Goal: Information Seeking & Learning: Find specific fact

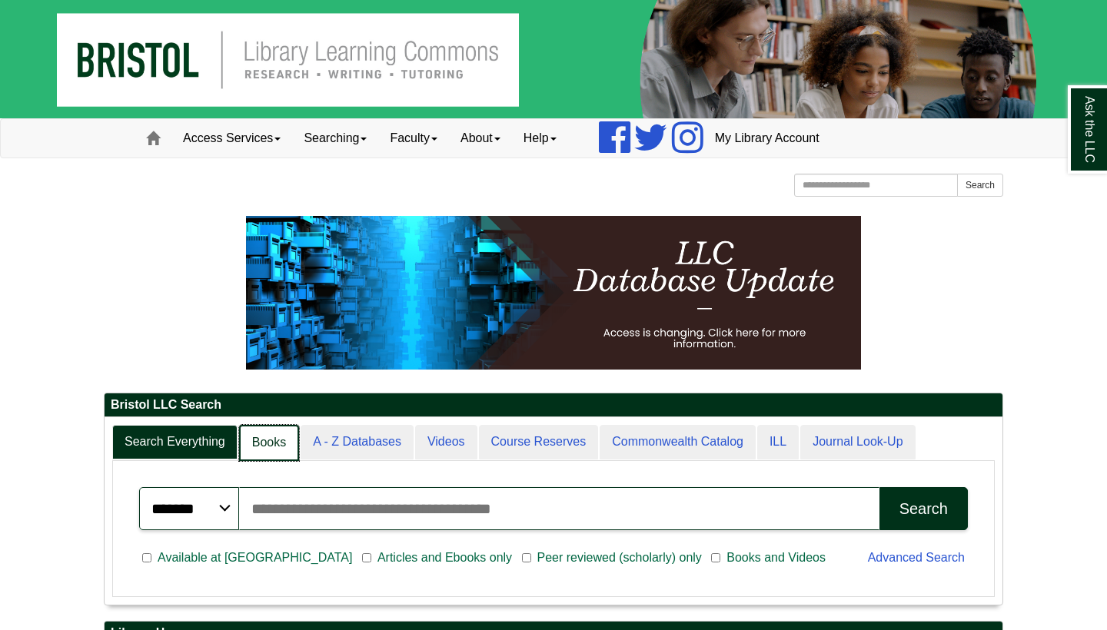
scroll to position [8, 8]
click at [321, 446] on link "A - Z Databases" at bounding box center [356, 443] width 115 height 36
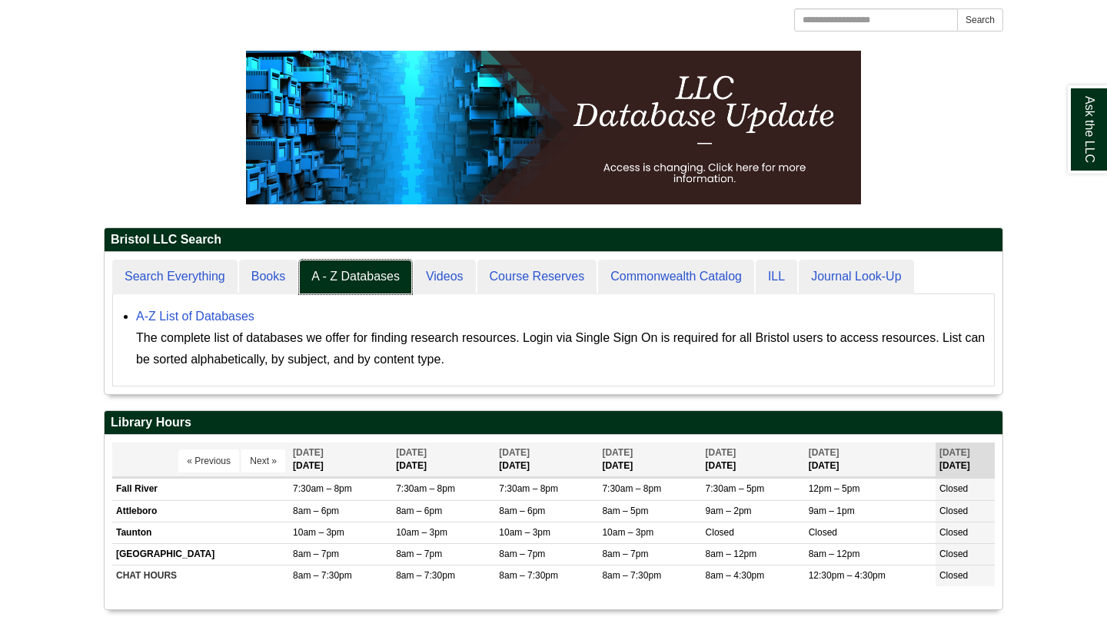
scroll to position [173, 0]
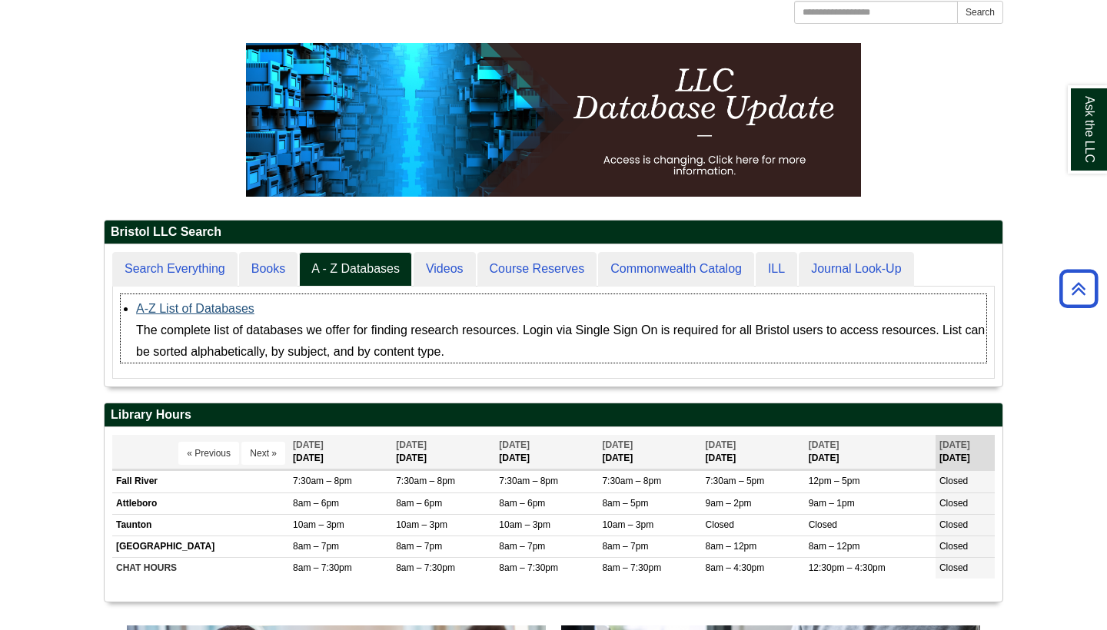
click at [224, 304] on link "A-Z List of Databases" at bounding box center [195, 308] width 118 height 13
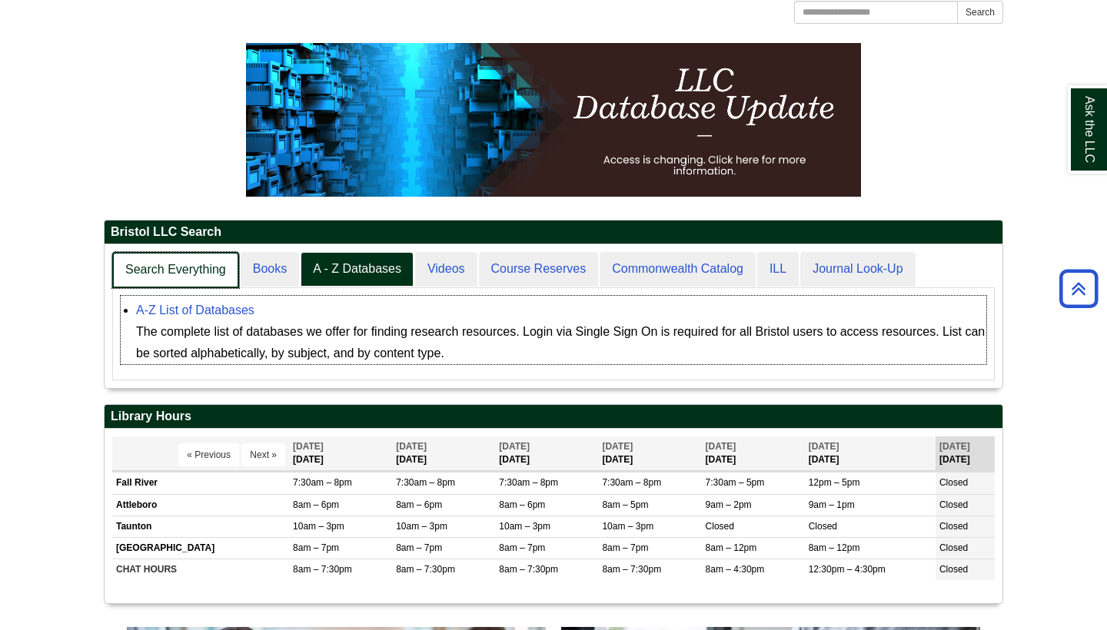
scroll to position [143, 898]
click at [158, 268] on link "Search Everything" at bounding box center [175, 270] width 127 height 36
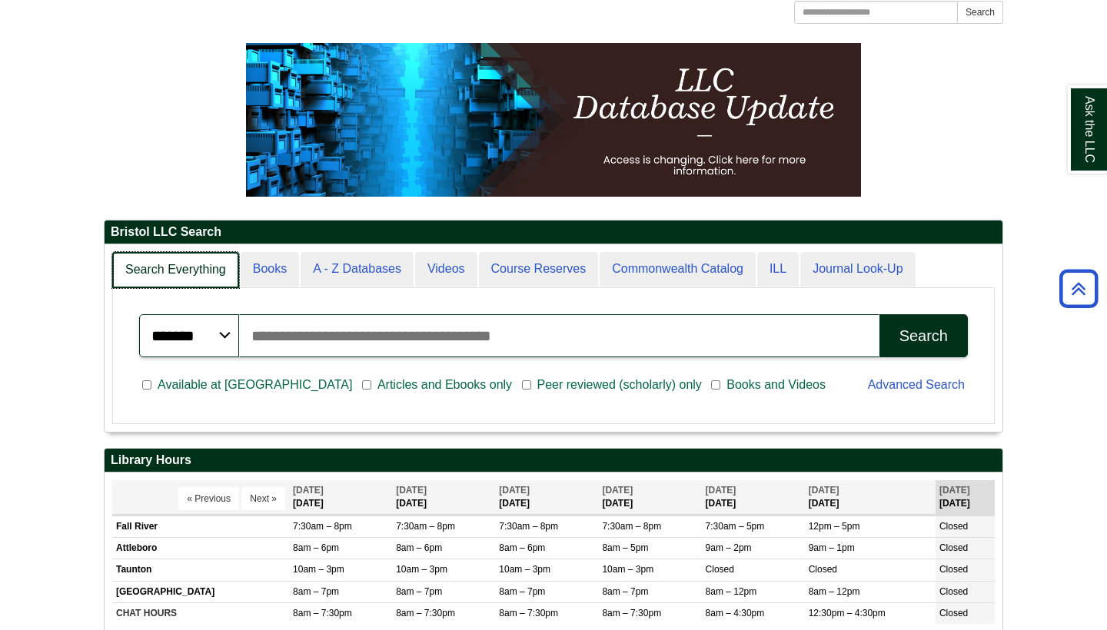
scroll to position [187, 898]
click at [186, 261] on link "Search Everything" at bounding box center [175, 270] width 127 height 36
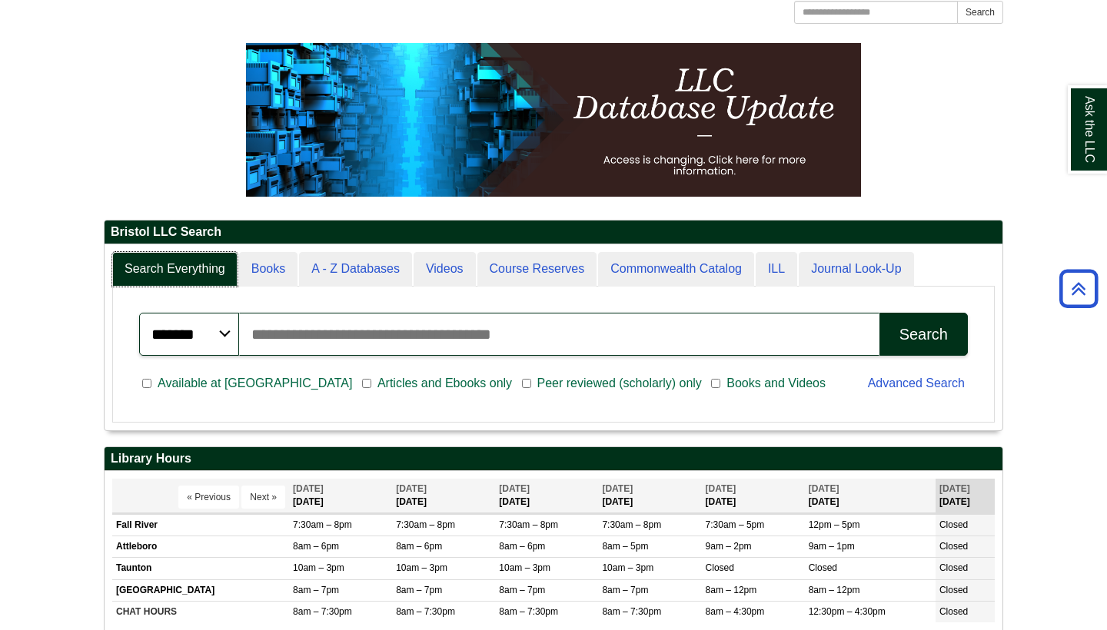
scroll to position [185, 898]
click at [275, 333] on input "Search articles, books, journals & more" at bounding box center [559, 334] width 640 height 43
click at [274, 336] on input "Search articles, books, journals & more" at bounding box center [559, 334] width 640 height 43
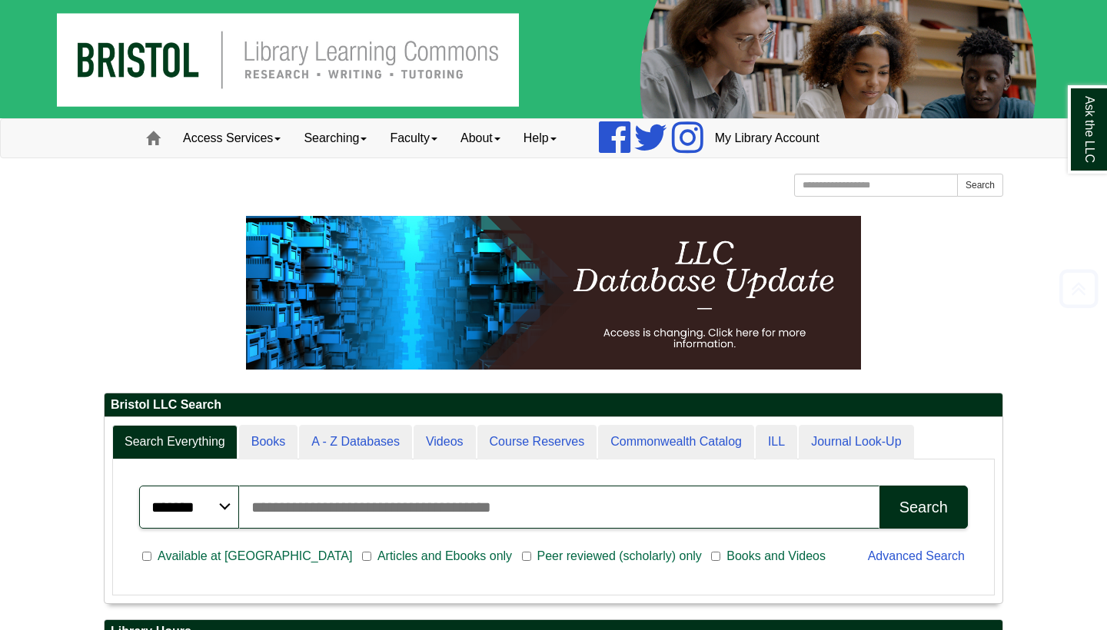
scroll to position [0, 0]
click at [410, 503] on input "Search articles, books, journals & more" at bounding box center [559, 507] width 640 height 43
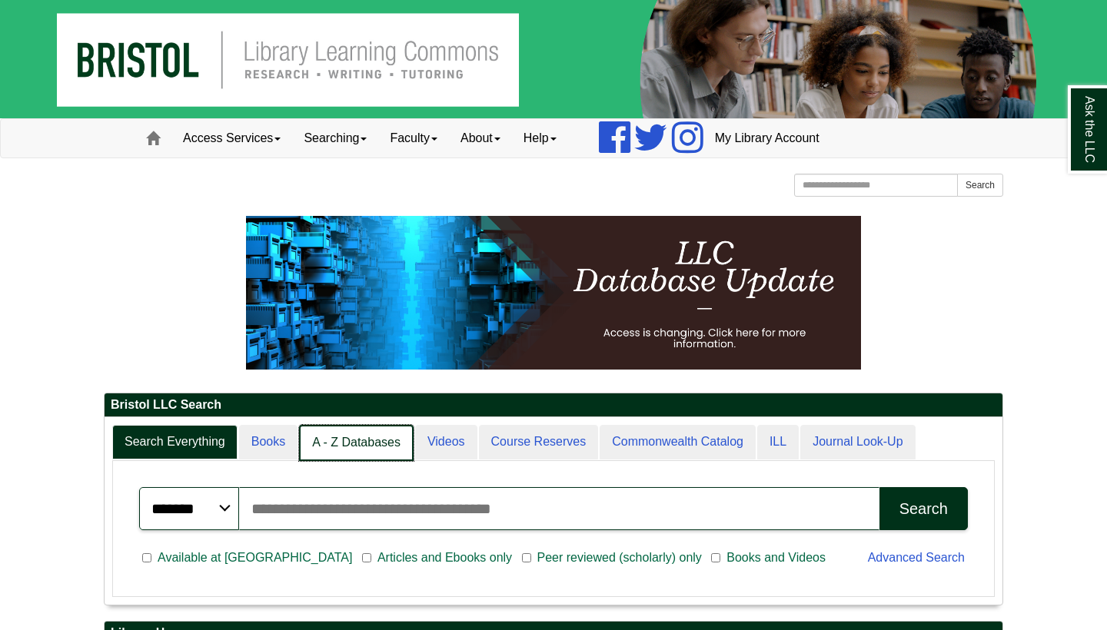
scroll to position [187, 898]
click at [377, 444] on link "A - Z Databases" at bounding box center [356, 443] width 115 height 36
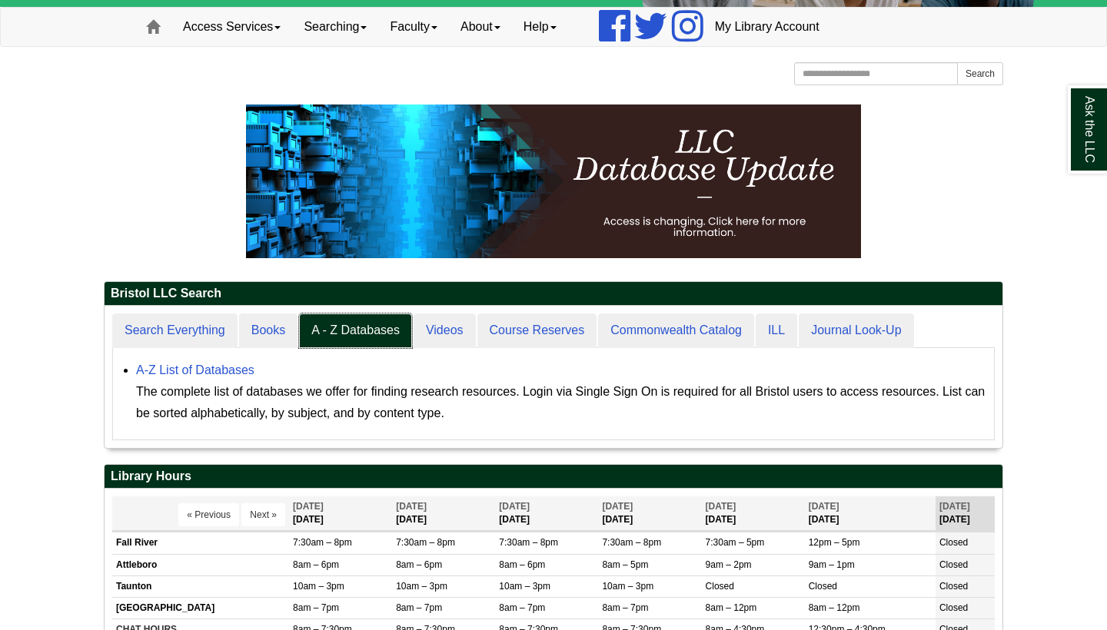
scroll to position [121, 0]
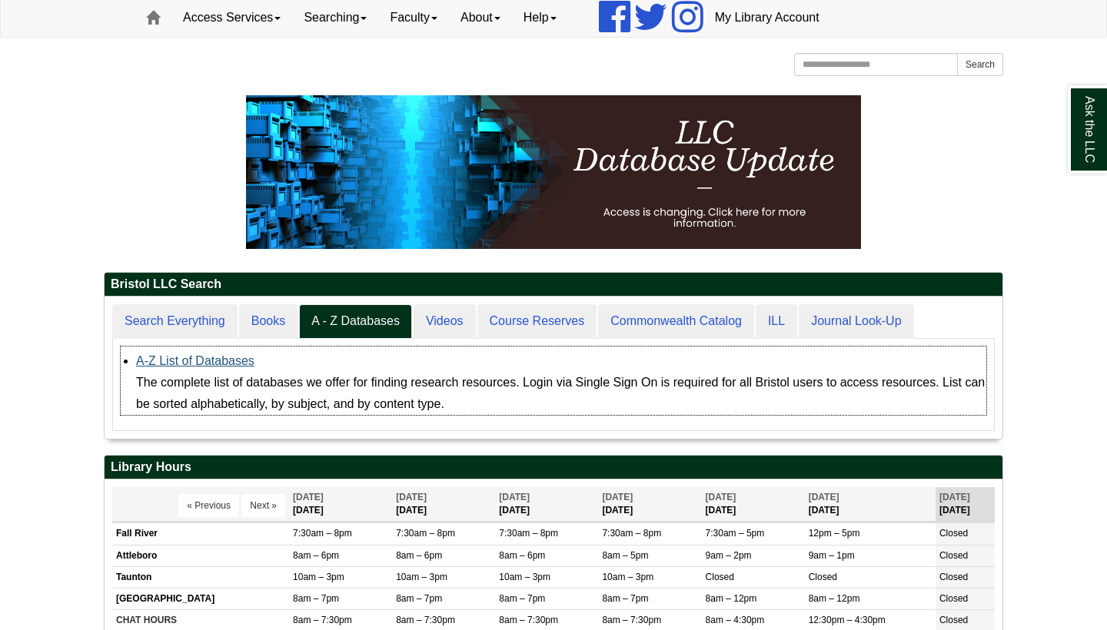
click at [155, 359] on link "A-Z List of Databases" at bounding box center [195, 360] width 118 height 13
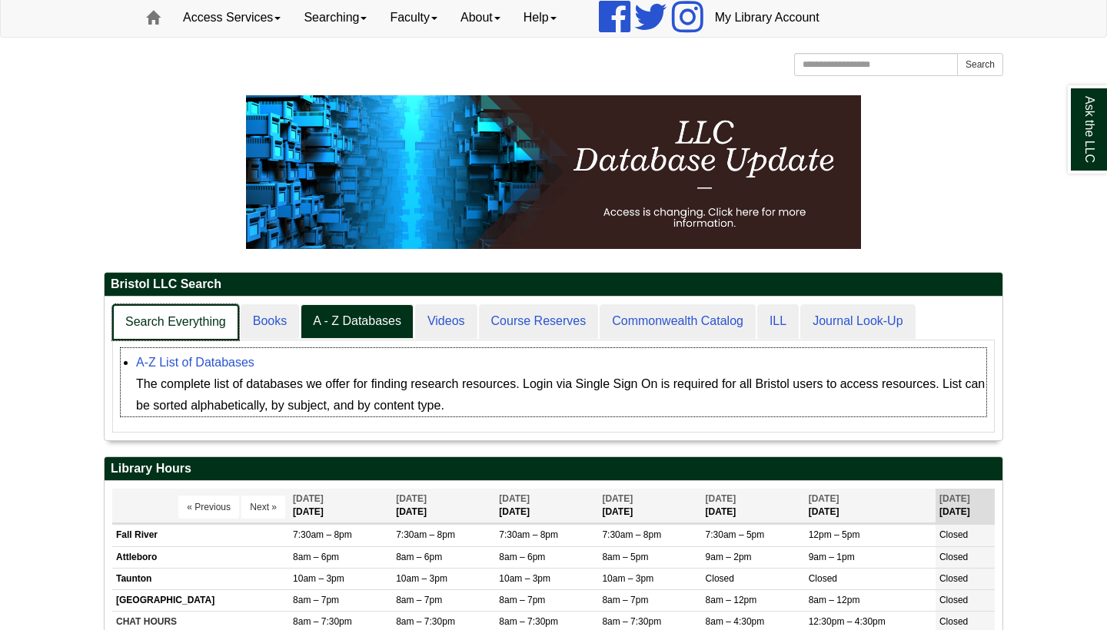
scroll to position [143, 898]
click at [169, 320] on link "Search Everything" at bounding box center [175, 322] width 127 height 36
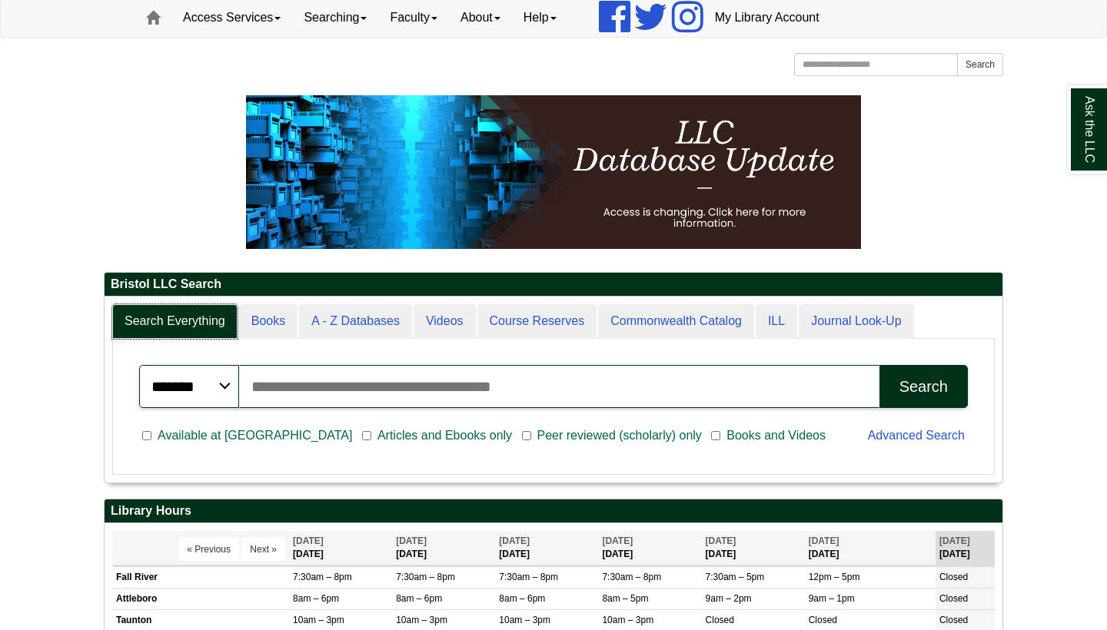
scroll to position [185, 898]
click at [262, 387] on input "Search articles, books, journals & more" at bounding box center [559, 386] width 640 height 43
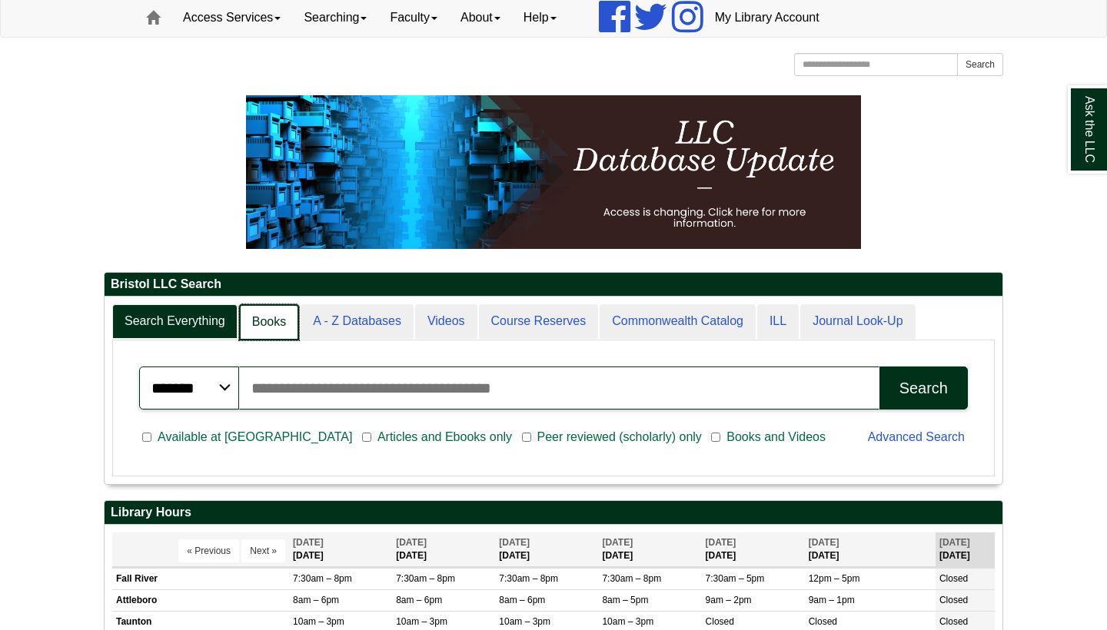
scroll to position [187, 898]
type input "**********"
click at [923, 387] on button "Search" at bounding box center [924, 388] width 88 height 43
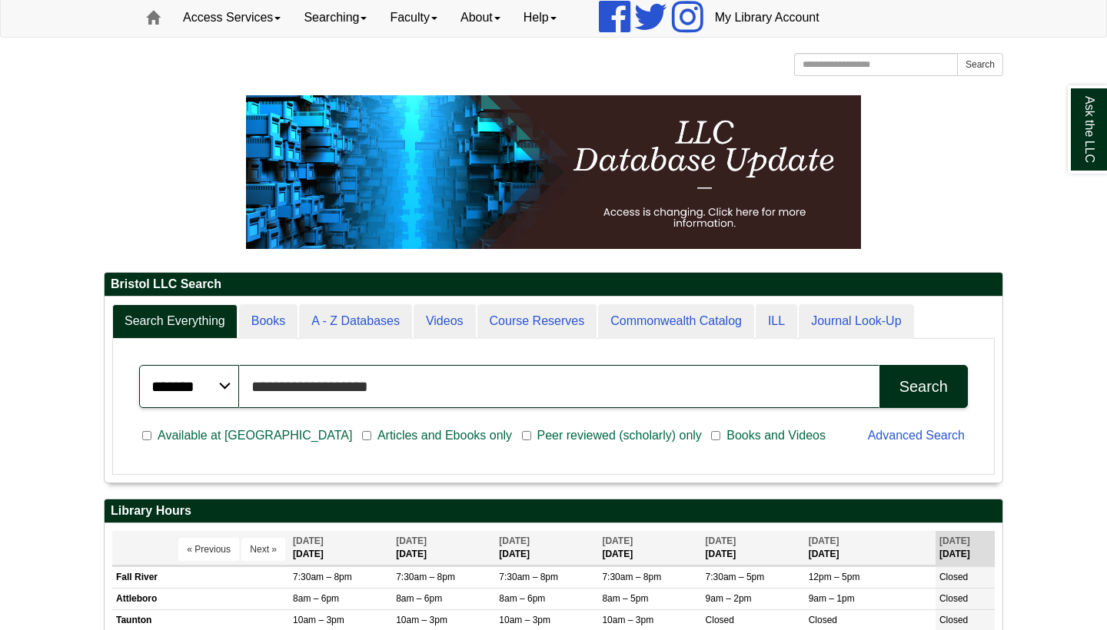
scroll to position [185, 898]
click at [899, 387] on div "Search" at bounding box center [923, 387] width 48 height 18
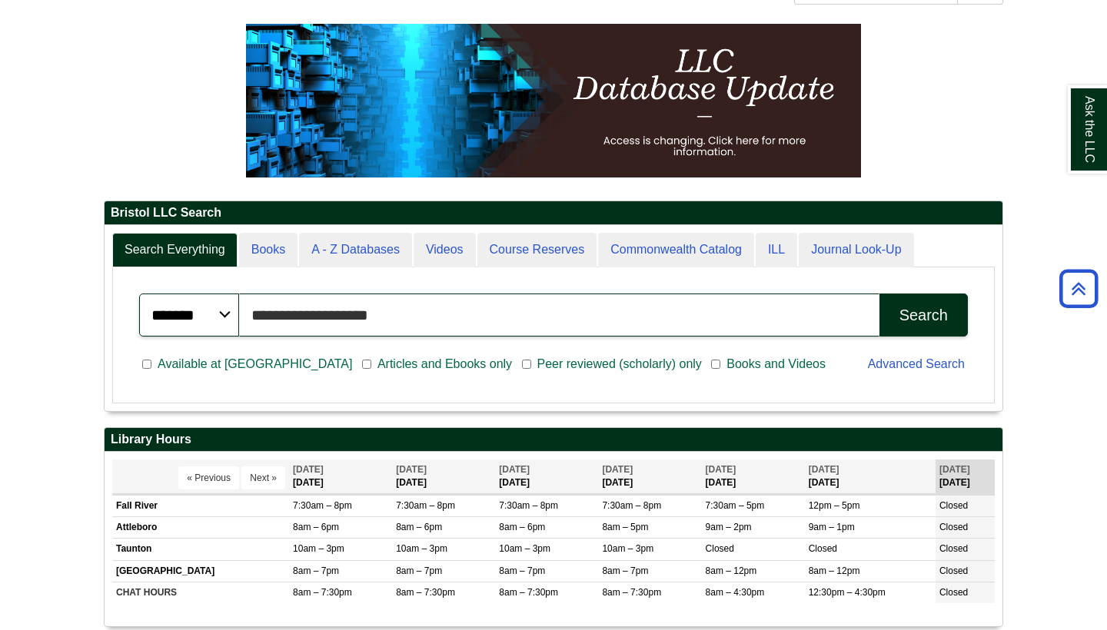
click at [411, 321] on input "**********" at bounding box center [559, 315] width 640 height 43
click at [906, 314] on div "Search" at bounding box center [923, 316] width 48 height 18
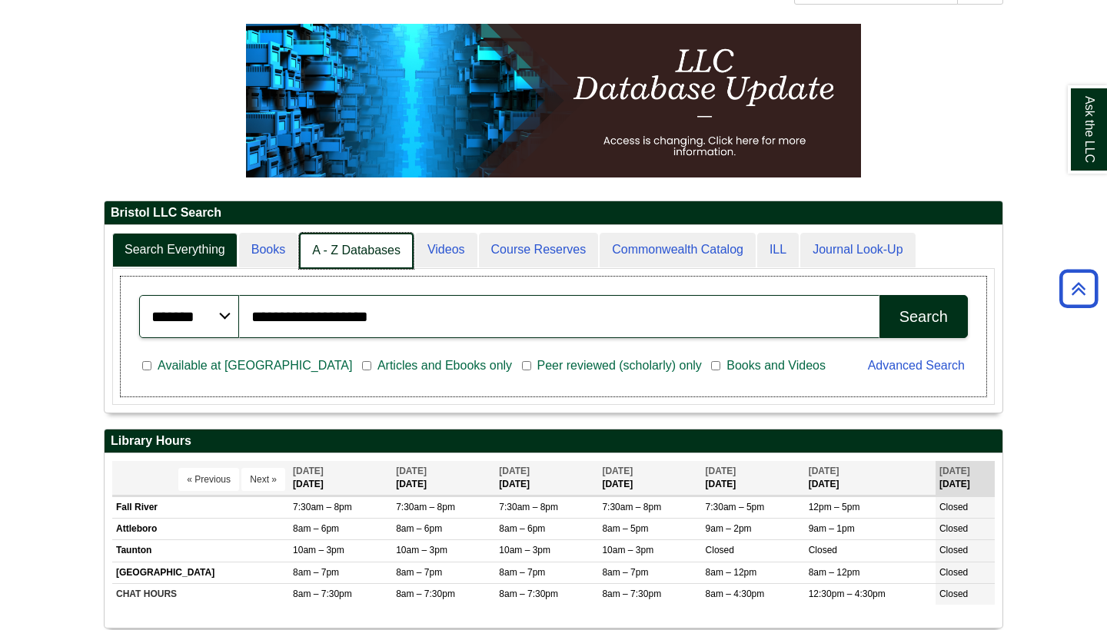
scroll to position [187, 898]
click at [358, 248] on link "A - Z Databases" at bounding box center [356, 251] width 115 height 36
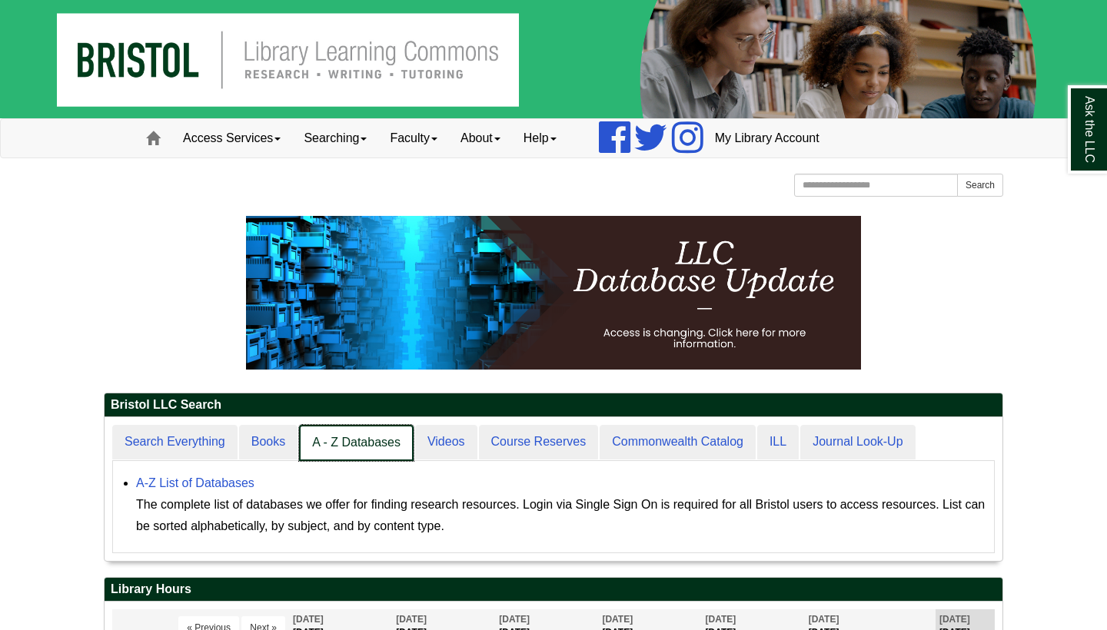
scroll to position [143, 898]
click at [320, 440] on link "A - Z Databases" at bounding box center [356, 443] width 115 height 36
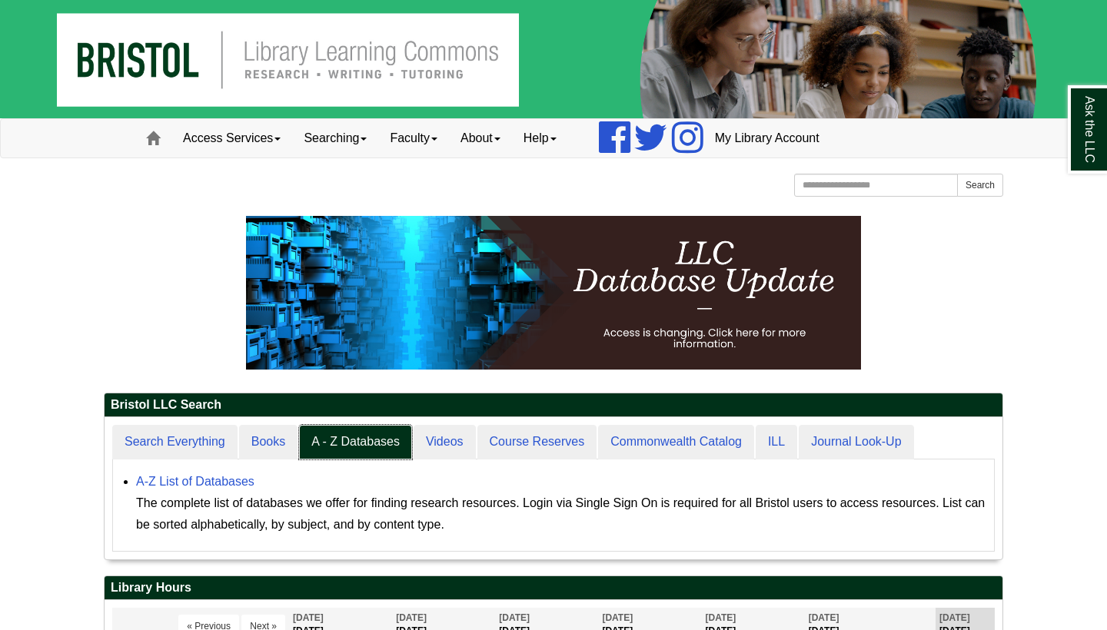
scroll to position [141, 898]
click at [203, 480] on link "A-Z List of Databases" at bounding box center [195, 481] width 118 height 13
